Goal: Check status: Check status

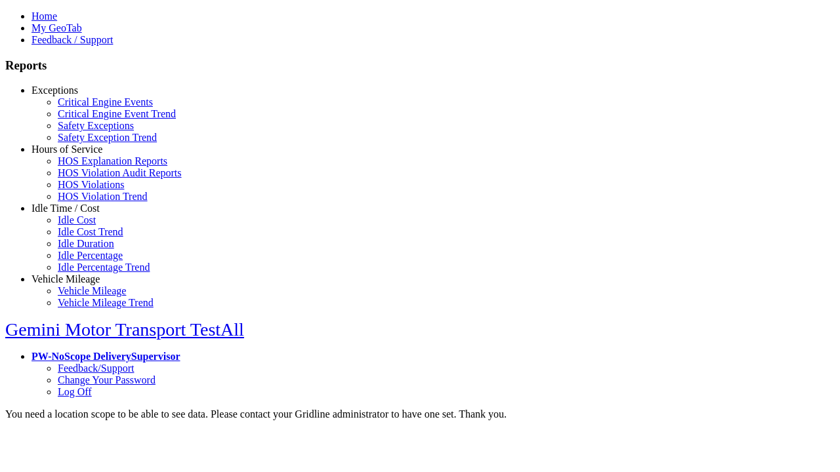
click at [75, 96] on link "Exceptions" at bounding box center [54, 90] width 47 height 11
click at [85, 131] on link "Safety Exceptions" at bounding box center [96, 125] width 76 height 11
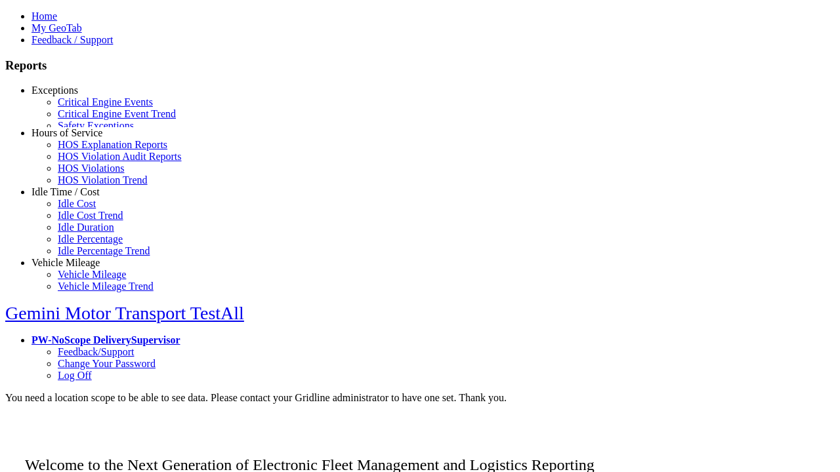
scroll to position [45, 0]
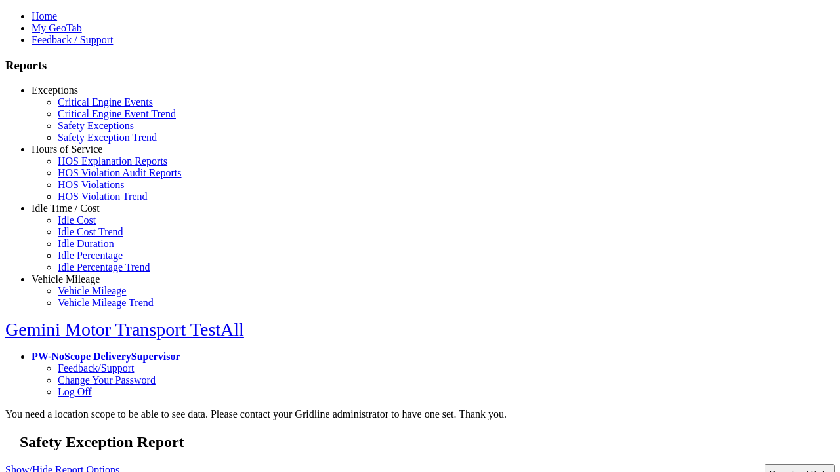
type input "**********"
